Goal: Task Accomplishment & Management: Manage account settings

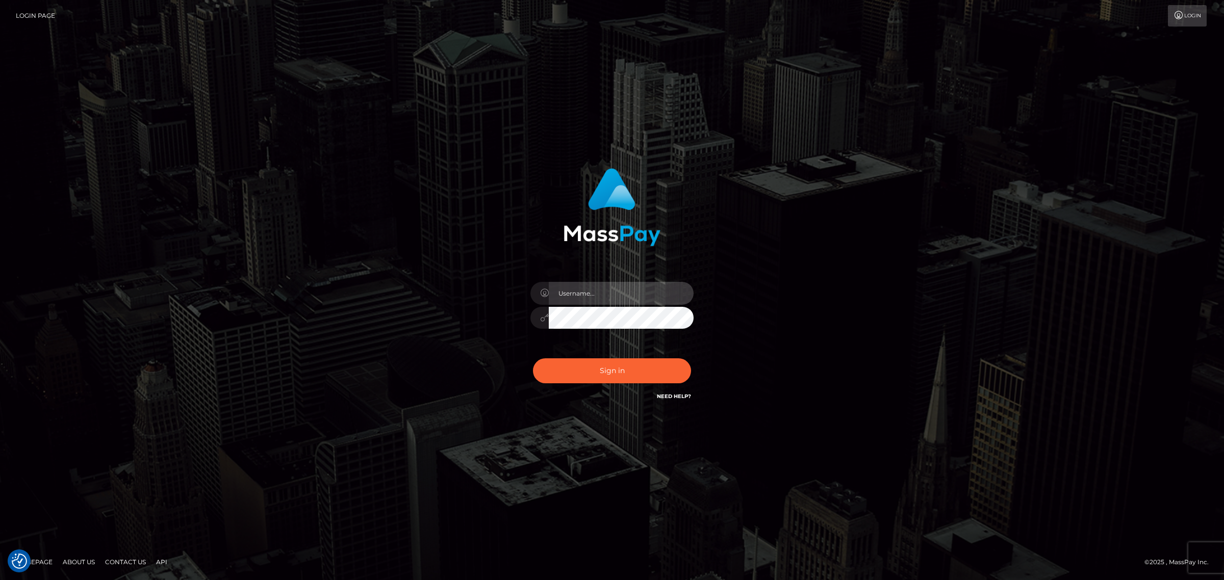
click at [568, 294] on input "text" at bounding box center [621, 293] width 145 height 23
type input "[PERSON_NAME].k"
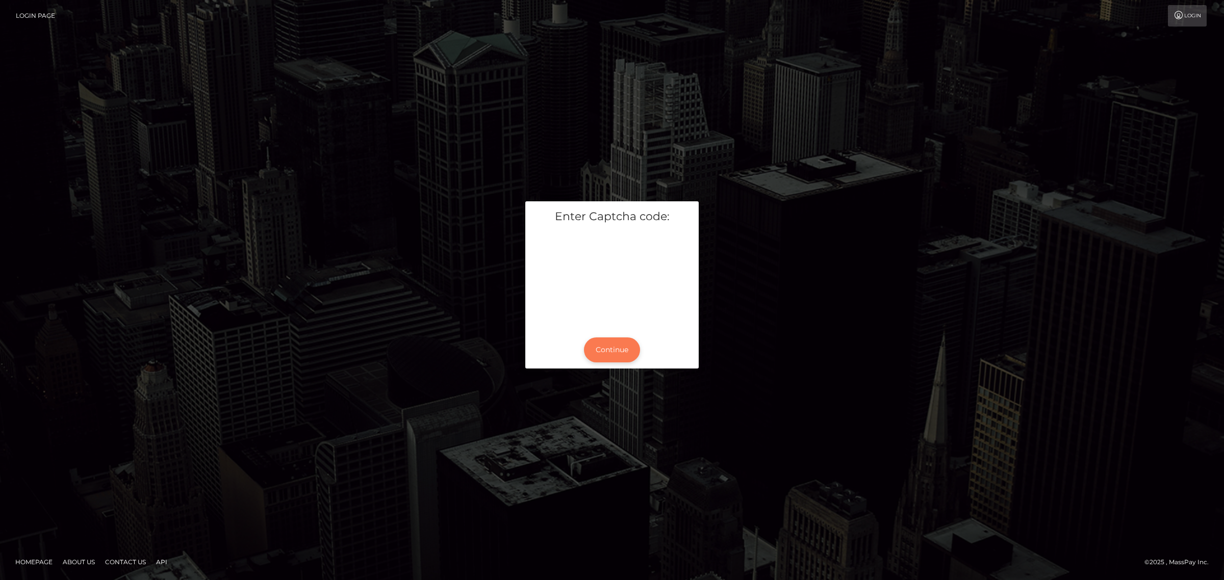
click at [603, 346] on button "Continue" at bounding box center [612, 350] width 56 height 25
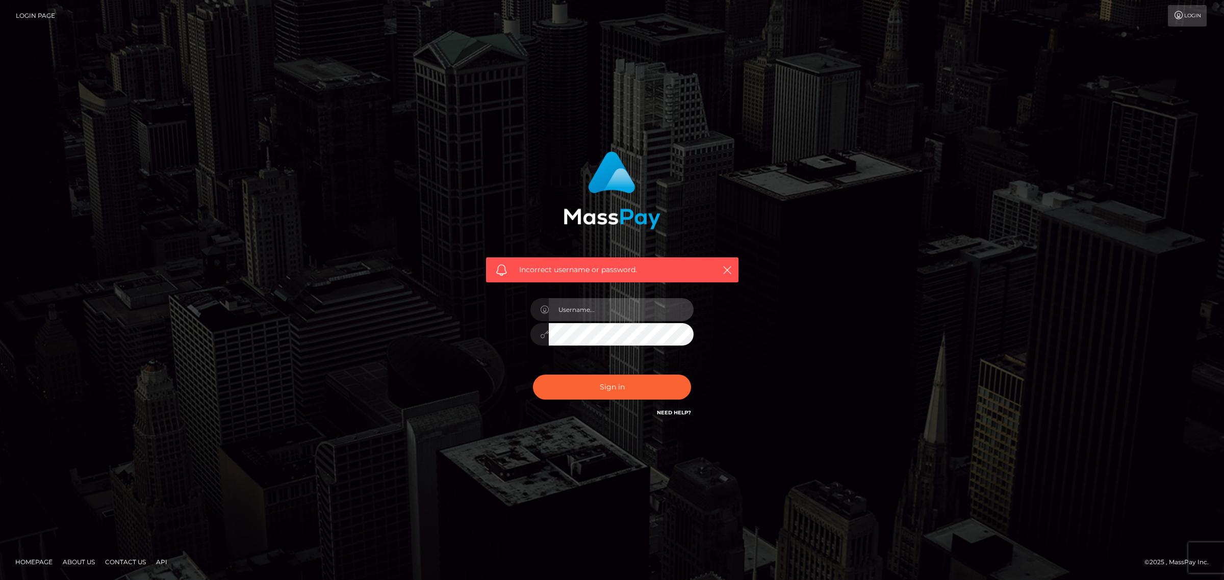
click at [573, 304] on input "text" at bounding box center [621, 309] width 145 height 23
type input "[PERSON_NAME].k"
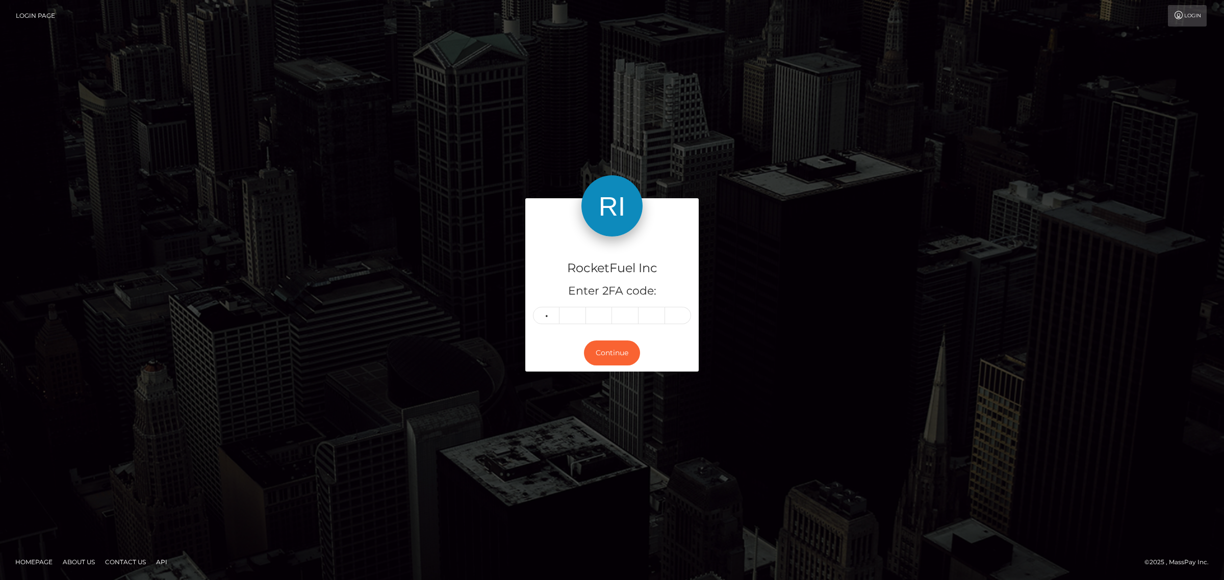
type input "3"
type input "7"
type input "3"
type input "1"
type input "5"
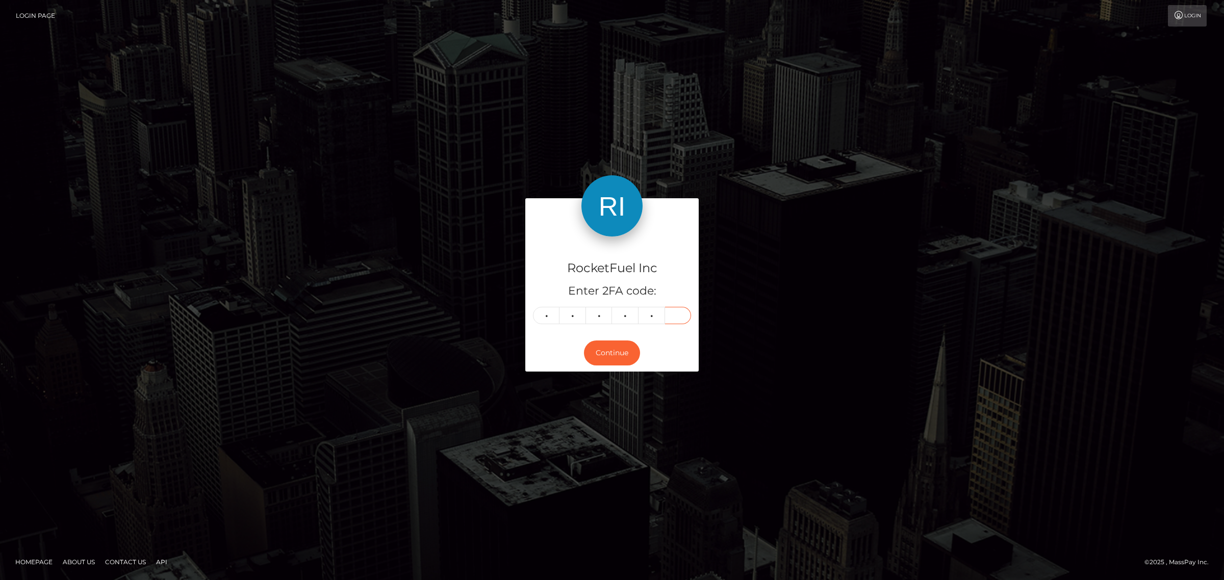
type input "6"
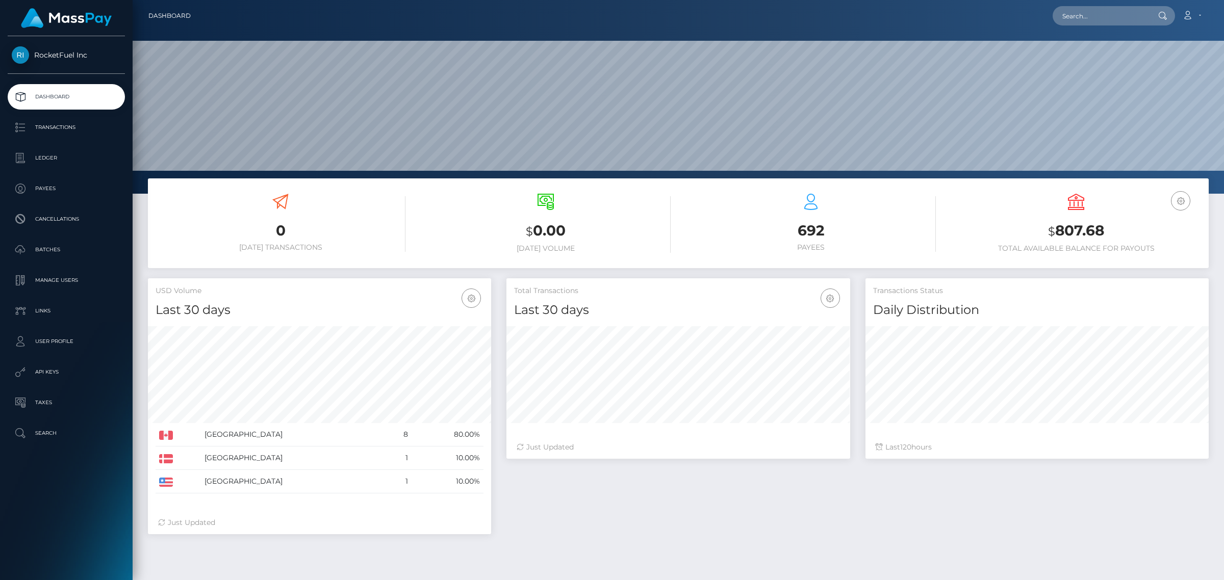
scroll to position [180, 343]
click at [1190, 16] on icon at bounding box center [1187, 15] width 11 height 8
click at [67, 282] on p "Manage Users" at bounding box center [66, 280] width 109 height 15
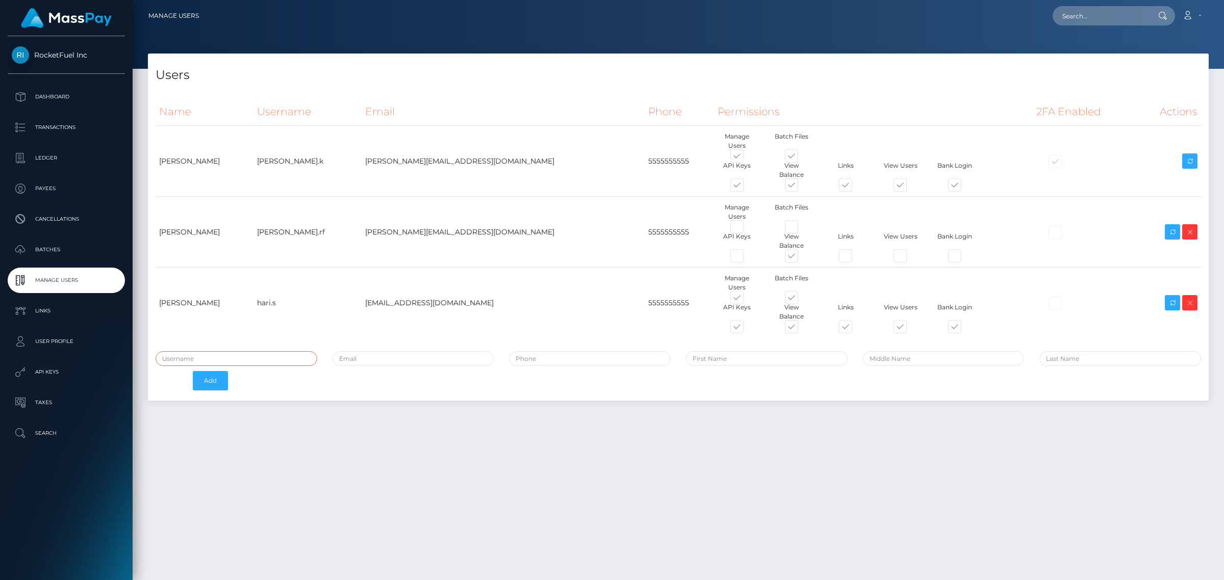
click at [198, 351] on input "text" at bounding box center [237, 358] width 162 height 15
click at [194, 351] on input "text" at bounding box center [237, 358] width 162 height 15
paste input "Nardeep Kaur"
type input "Nardeep Kaur"
click at [361, 351] on input "email" at bounding box center [414, 358] width 162 height 15
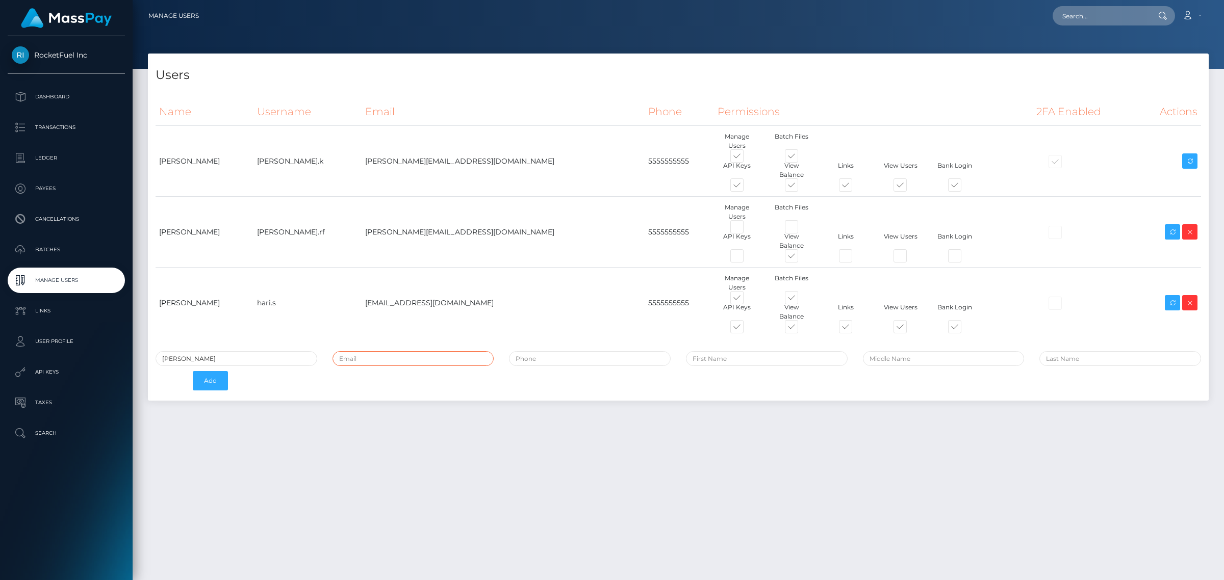
paste input "[EMAIL_ADDRESS][DOMAIN_NAME]"
type input "[EMAIL_ADDRESS][DOMAIN_NAME]"
click at [549, 351] on div "Nardeep Kaur nardeep.k@rocketfuel.inc Add" at bounding box center [678, 373] width 1061 height 44
click at [645, 268] on td "5555555555" at bounding box center [679, 303] width 69 height 71
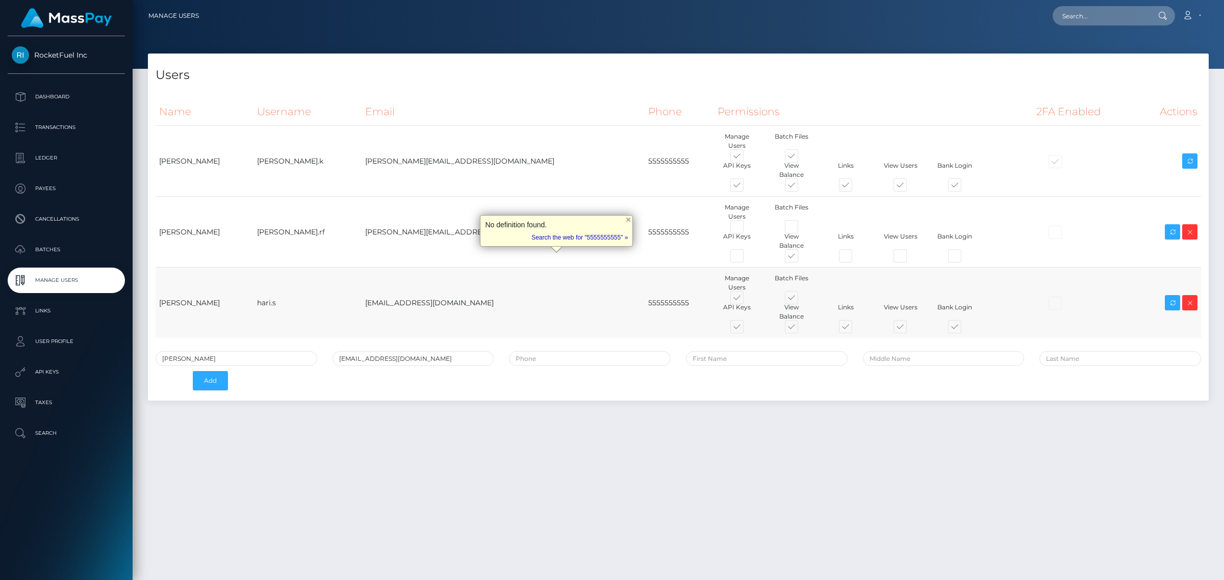
copy td "5555555555"
click at [546, 351] on input "tel" at bounding box center [590, 358] width 162 height 15
paste input "5555555555"
type input "5555555555"
drag, startPoint x: 188, startPoint y: 306, endPoint x: 133, endPoint y: 304, distance: 55.1
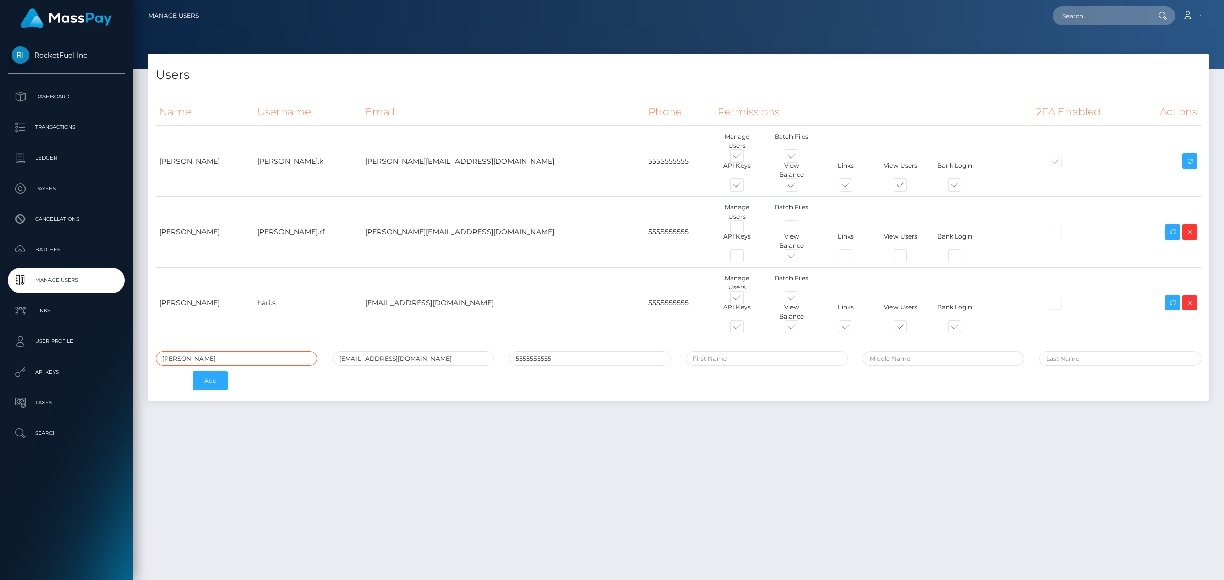
click at [133, 304] on div "Users Name Username Email Phone Permissions 2FA Enabled Actions" at bounding box center [678, 313] width 1091 height 518
click at [778, 351] on input "text" at bounding box center [767, 358] width 162 height 15
paste input "Nardeep"
type input "Nardeep"
click at [1073, 351] on input "text" at bounding box center [1120, 358] width 162 height 15
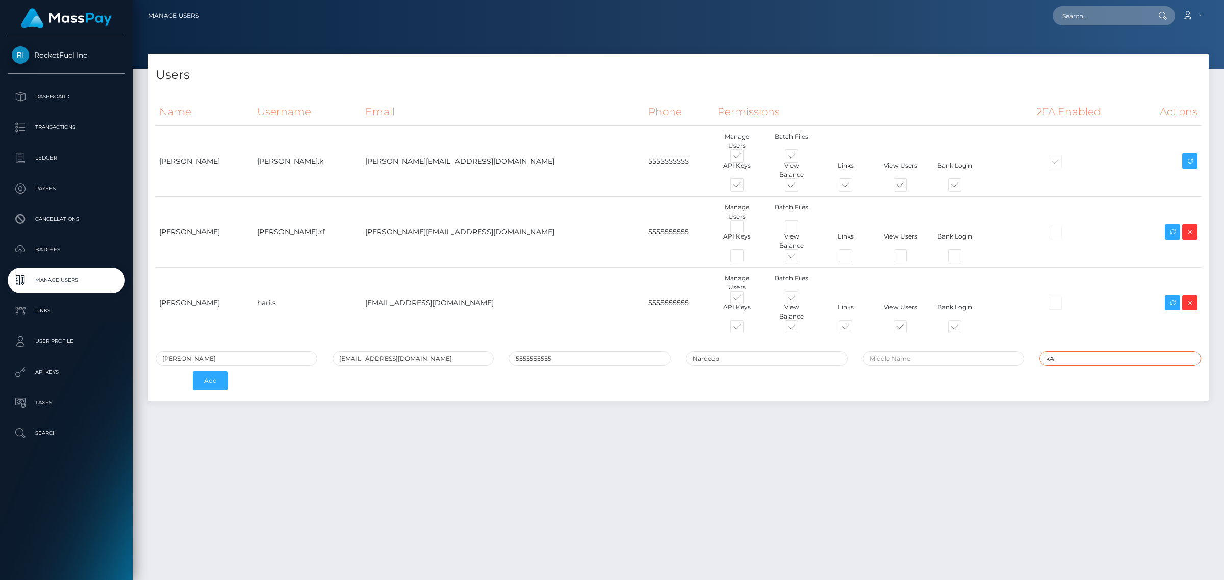
type input "k"
type input "Kaur"
click at [216, 371] on button "Add" at bounding box center [210, 380] width 35 height 19
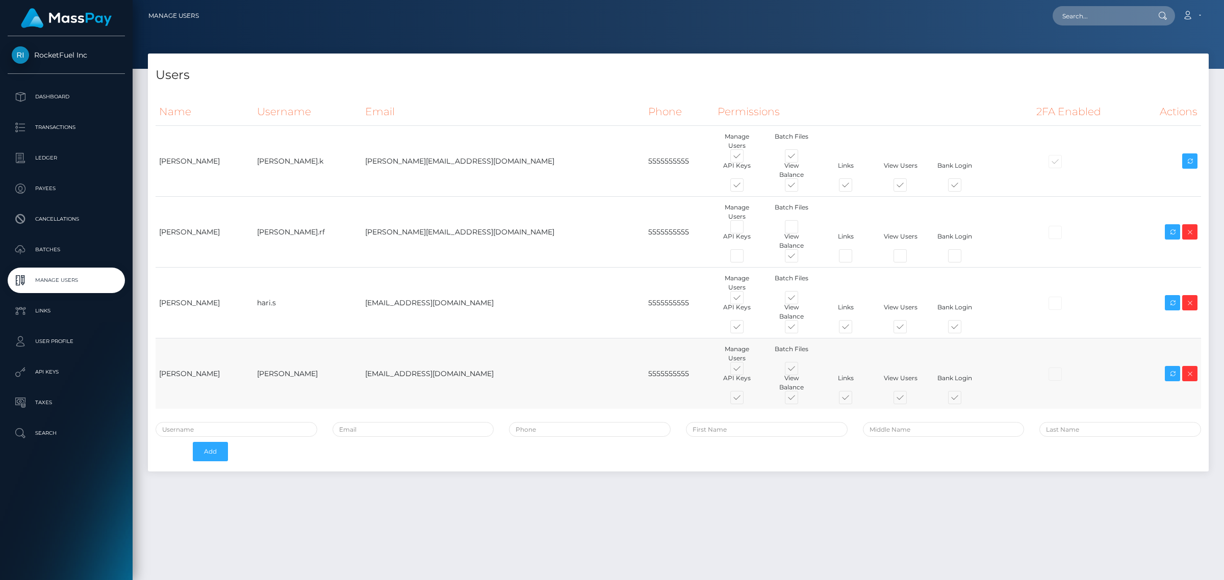
click at [746, 371] on span at bounding box center [746, 371] width 0 height 0
click at [746, 371] on input "checkbox" at bounding box center [749, 374] width 7 height 7
checkbox input "false"
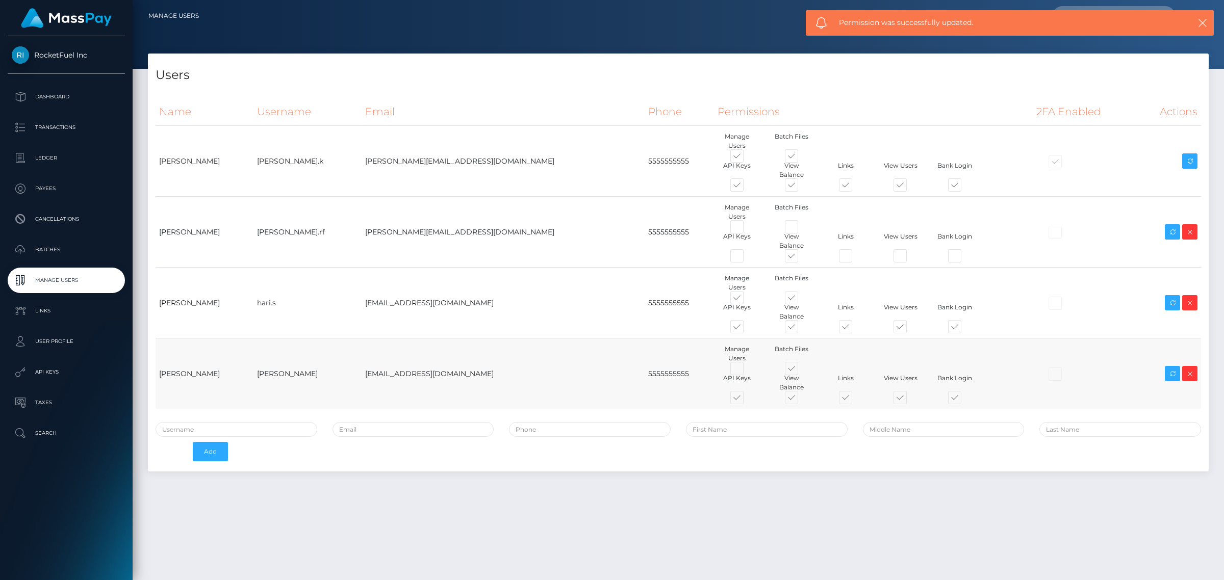
click at [746, 400] on span at bounding box center [746, 400] width 0 height 0
click at [746, 400] on input "checkbox" at bounding box center [749, 403] width 7 height 7
checkbox input "false"
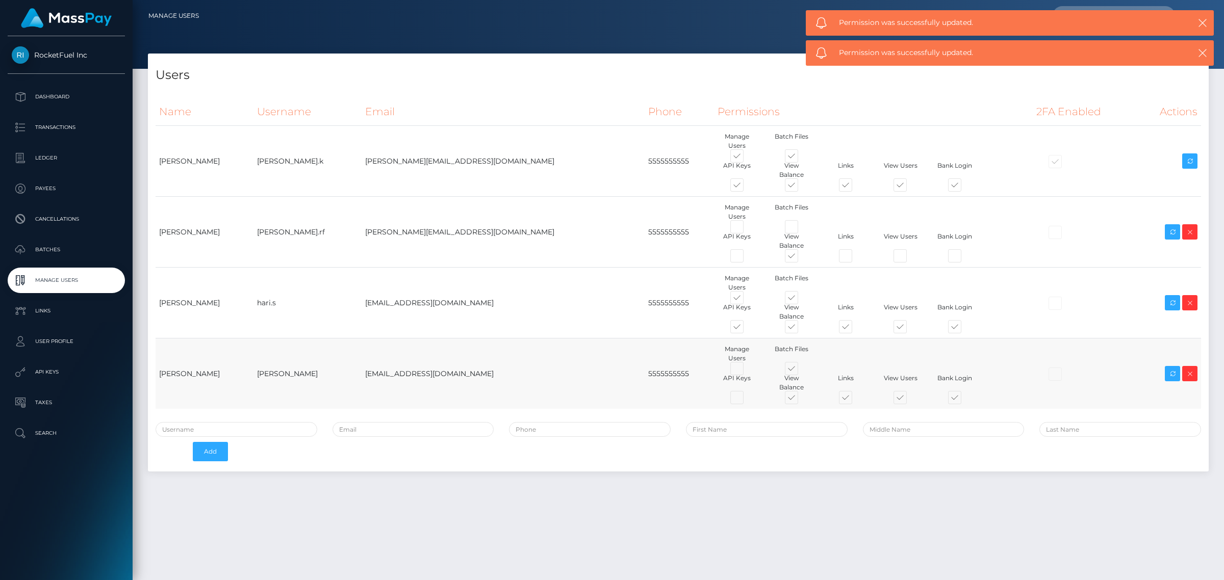
click at [801, 400] on span at bounding box center [801, 400] width 0 height 0
click at [801, 400] on input "checkbox" at bounding box center [804, 403] width 7 height 7
checkbox input "false"
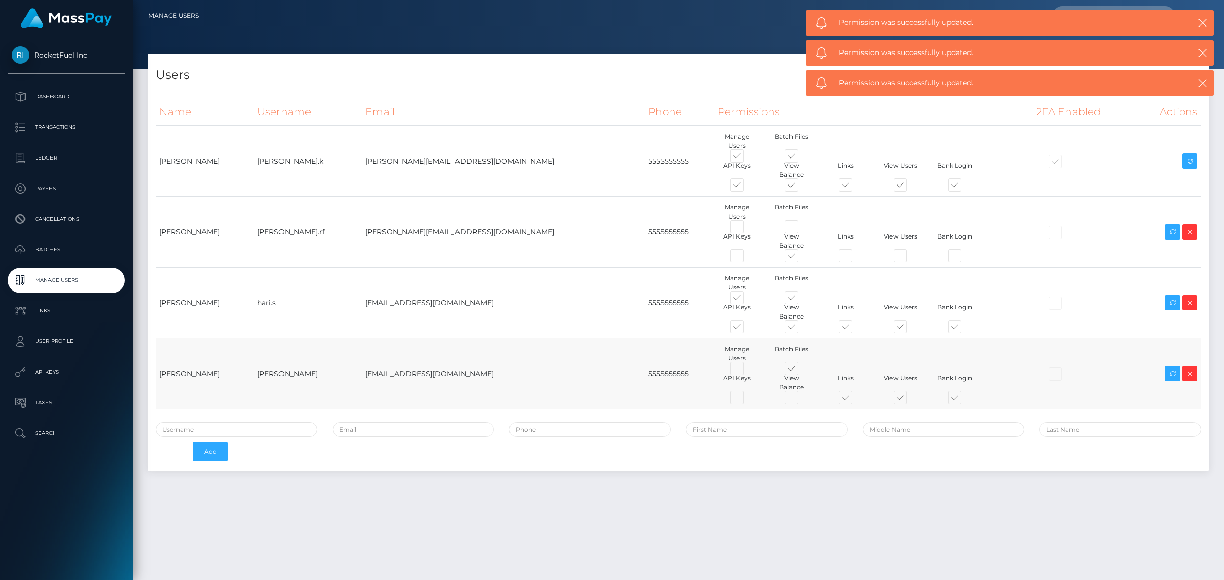
click at [801, 371] on span at bounding box center [801, 371] width 0 height 0
click at [801, 371] on input "checkbox" at bounding box center [804, 374] width 7 height 7
checkbox input "false"
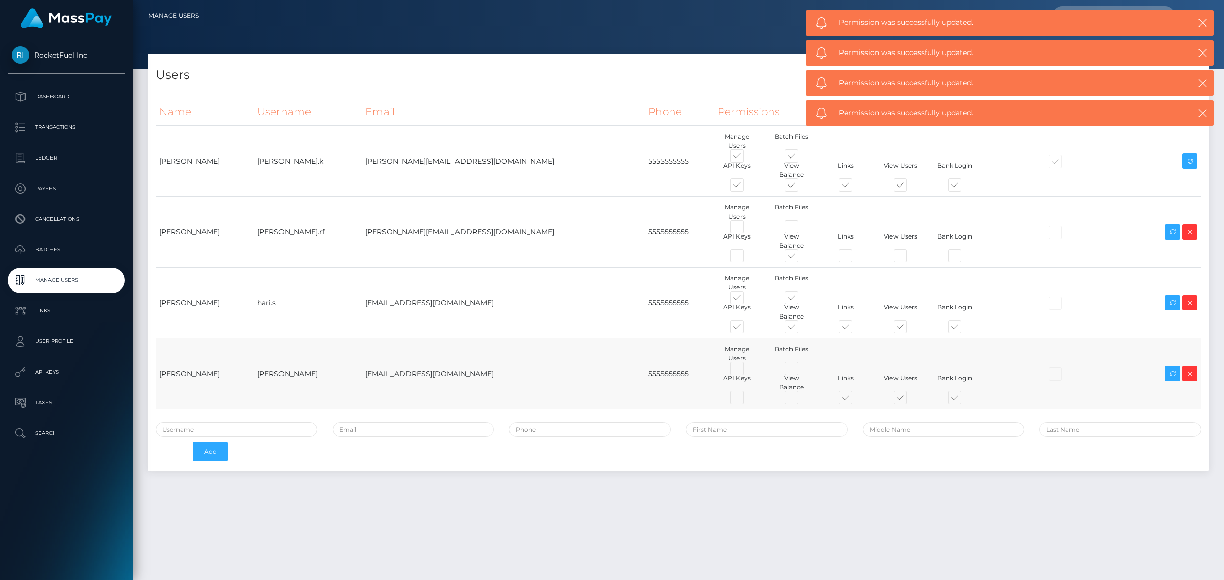
click at [855, 400] on span at bounding box center [855, 400] width 0 height 0
click at [855, 400] on input "checkbox" at bounding box center [858, 403] width 7 height 7
checkbox input "false"
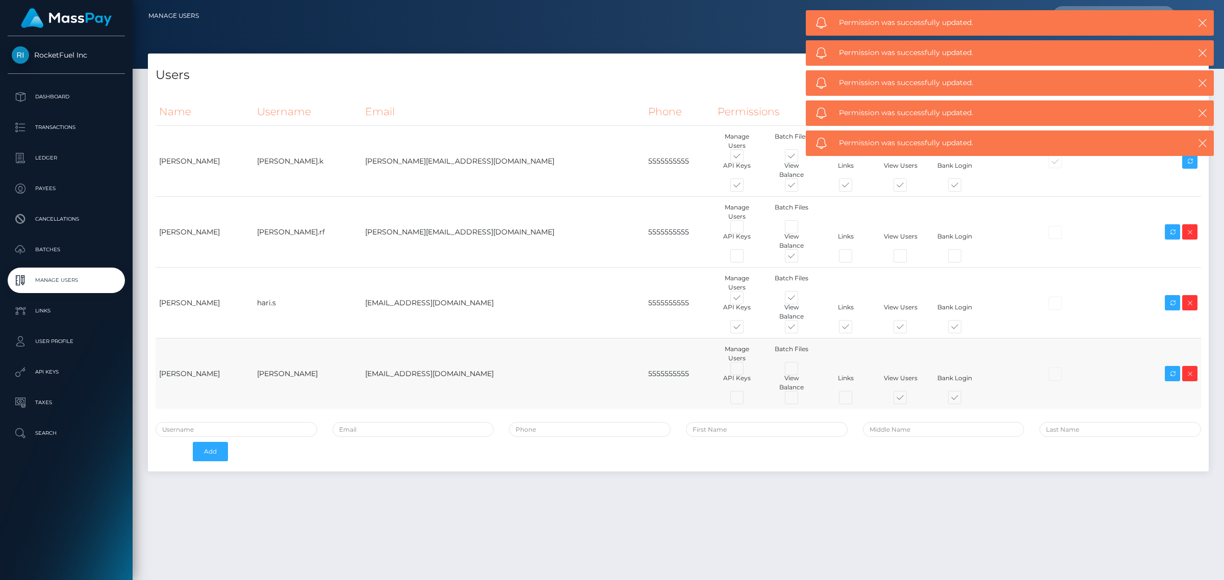
click at [909, 400] on span at bounding box center [909, 400] width 0 height 0
click at [909, 400] on input "checkbox" at bounding box center [912, 403] width 7 height 7
checkbox input "false"
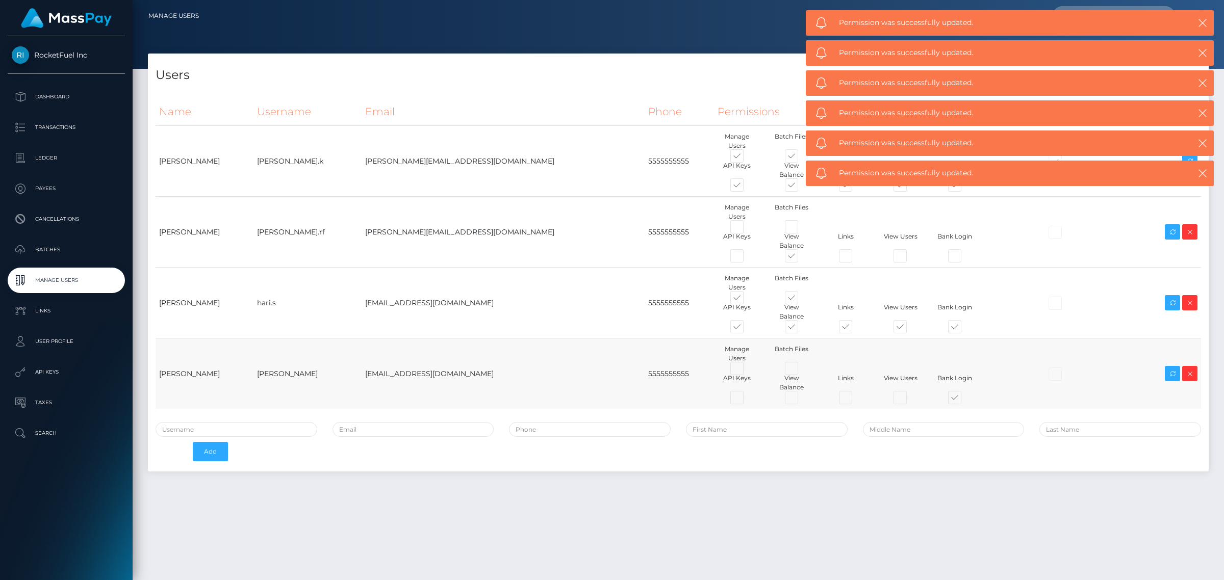
click at [964, 400] on span at bounding box center [964, 400] width 0 height 0
click at [964, 400] on input "checkbox" at bounding box center [967, 403] width 7 height 7
checkbox input "false"
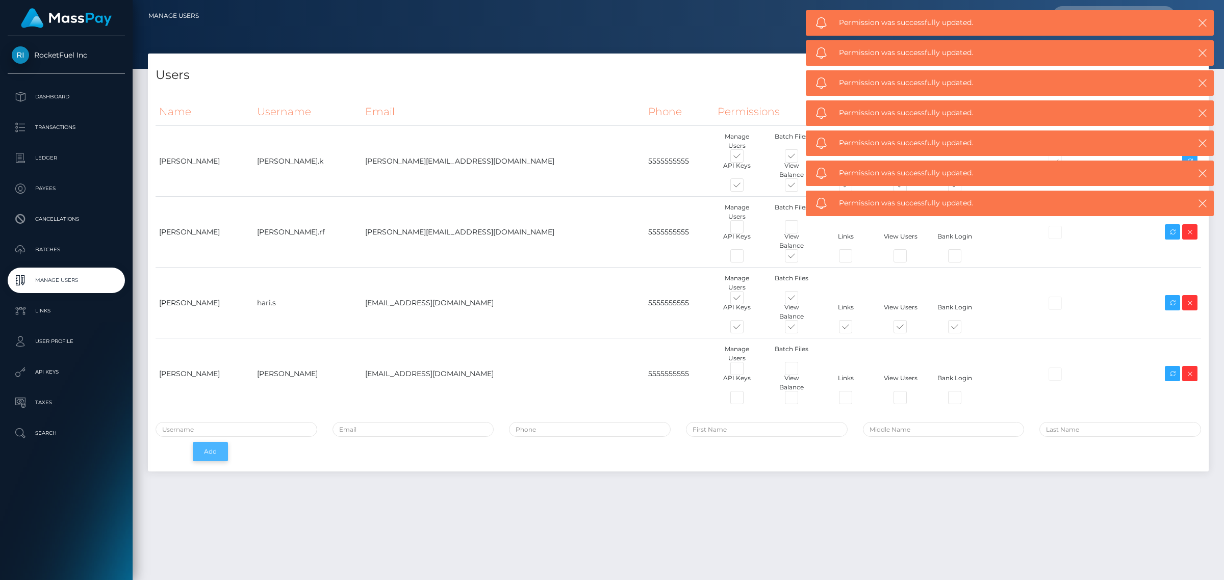
click at [215, 442] on button "Add" at bounding box center [210, 451] width 35 height 19
click at [434, 463] on div "Users Name Username Email Phone Permissions 2FA Enabled Actions" at bounding box center [678, 313] width 1091 height 518
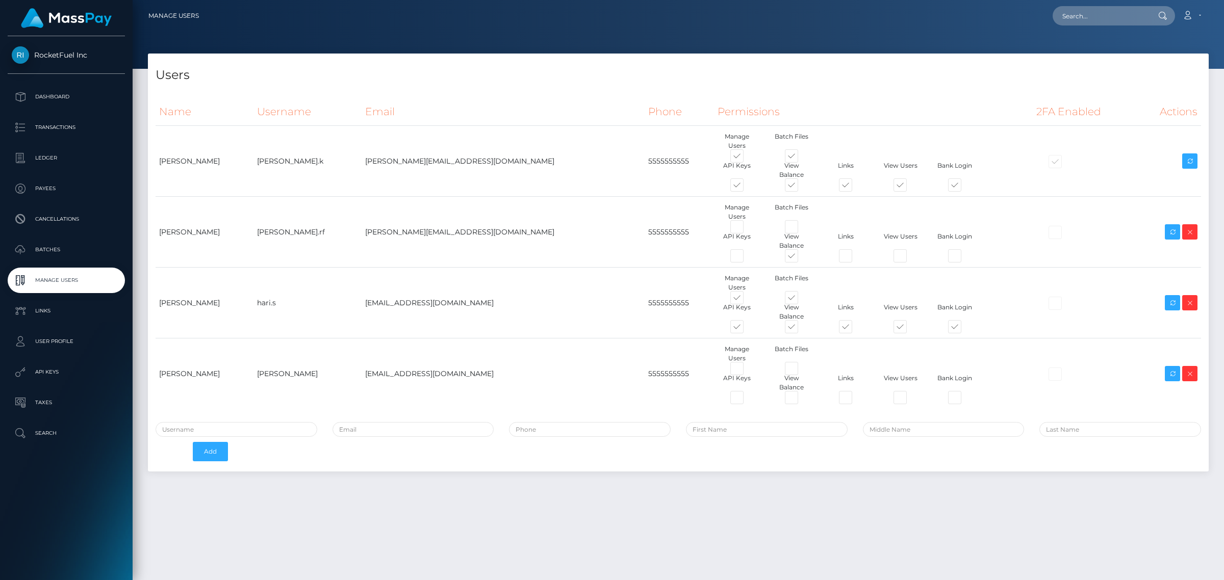
click at [78, 21] on img at bounding box center [66, 18] width 91 height 20
click at [57, 96] on p "Dashboard" at bounding box center [66, 96] width 109 height 15
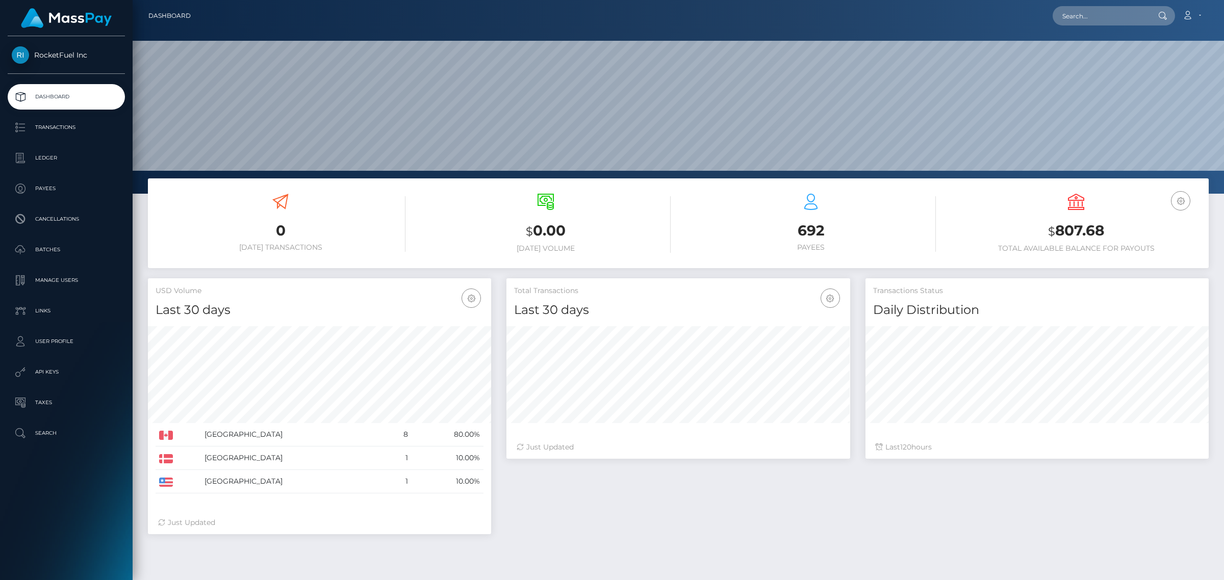
scroll to position [180, 343]
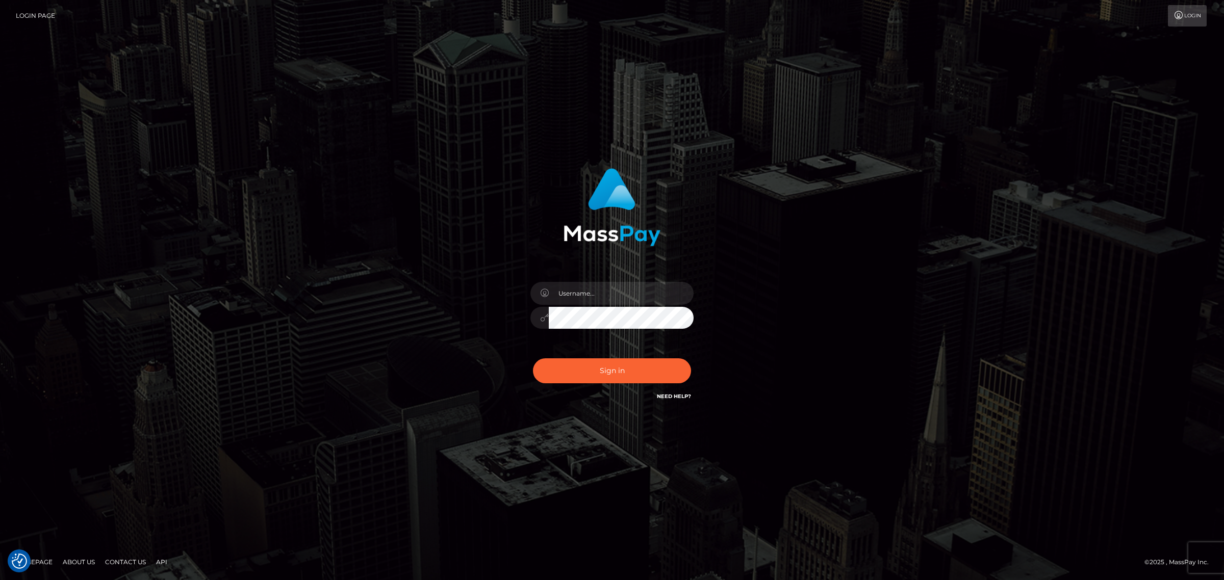
click at [788, 100] on div "Sign in" at bounding box center [612, 290] width 1224 height 413
